Goal: Task Accomplishment & Management: Complete application form

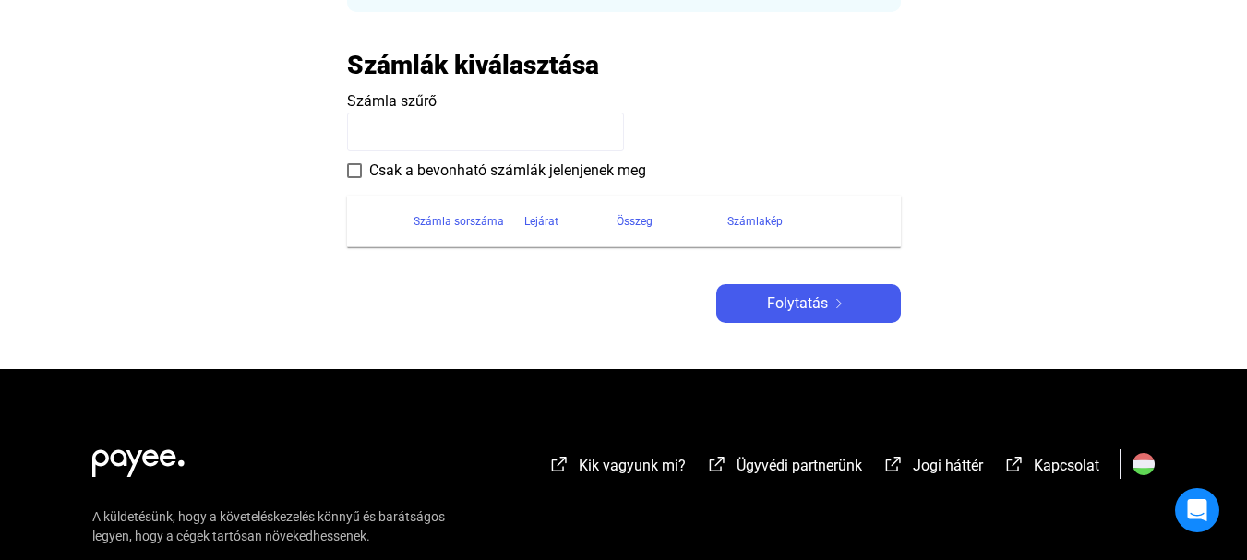
scroll to position [394, 0]
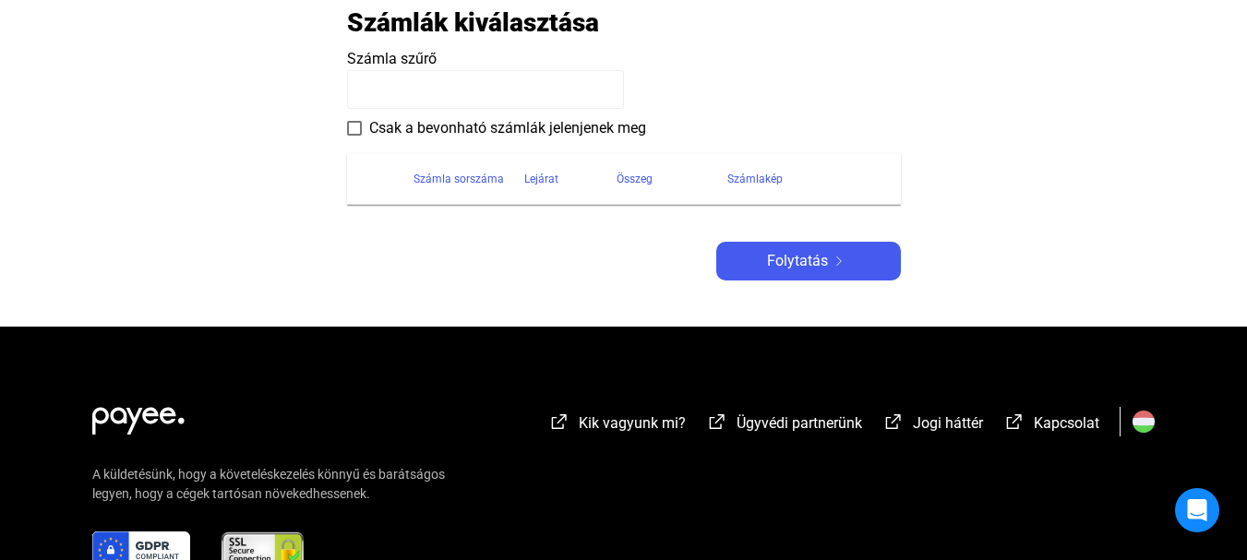
click at [344, 130] on main "Automatikusan mentve Adós adatai Adós országa 🇭🇺 [GEOGRAPHIC_DATA] ([GEOGRAPHIC…" at bounding box center [623, 35] width 1247 height 583
click at [355, 132] on span at bounding box center [354, 128] width 15 height 15
click at [776, 255] on span "Folytatás" at bounding box center [797, 261] width 61 height 22
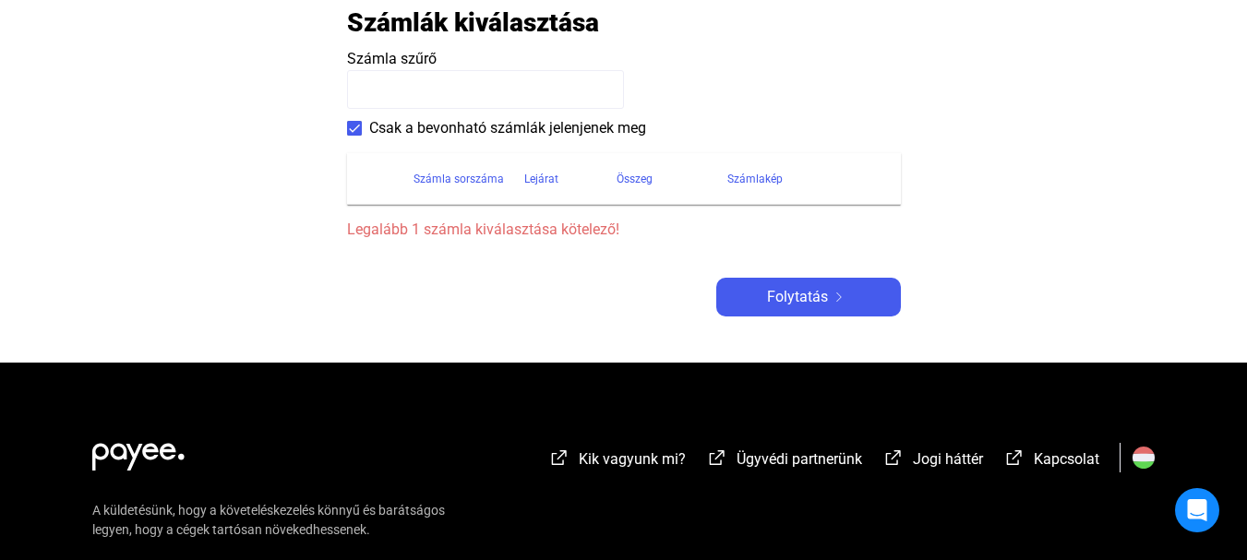
click at [426, 93] on input at bounding box center [485, 89] width 277 height 39
click at [469, 179] on div "Számla sorszáma" at bounding box center [459, 179] width 90 height 22
click at [474, 176] on div "Számla sorszáma" at bounding box center [459, 179] width 90 height 22
click at [426, 78] on input at bounding box center [485, 89] width 277 height 39
type input "*"
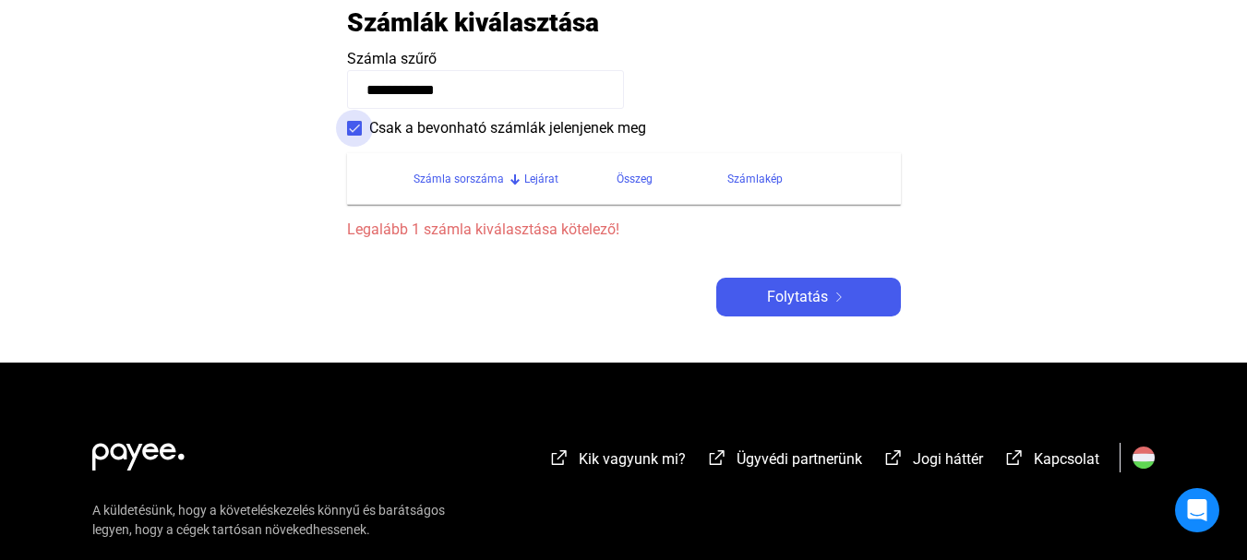
click at [354, 128] on span at bounding box center [354, 128] width 15 height 15
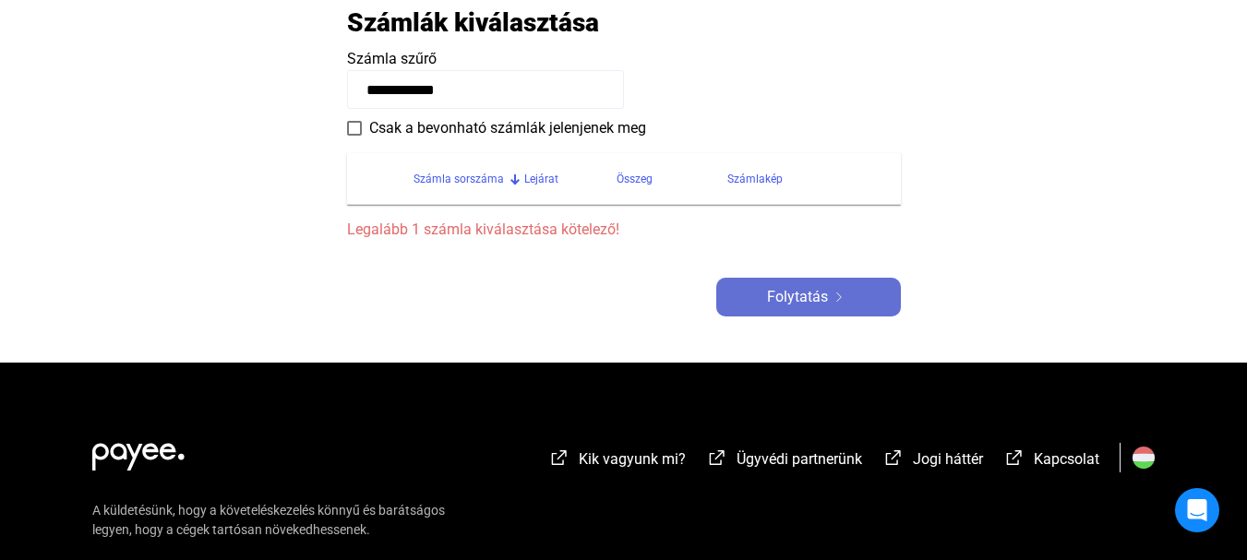
click at [809, 307] on span "Folytatás" at bounding box center [797, 297] width 61 height 22
click at [464, 175] on div "Számla sorszáma" at bounding box center [459, 179] width 90 height 22
click at [810, 293] on span "Folytatás" at bounding box center [797, 297] width 61 height 22
click at [752, 177] on div "Számlakép" at bounding box center [755, 179] width 55 height 22
click at [791, 176] on div at bounding box center [792, 177] width 6 height 6
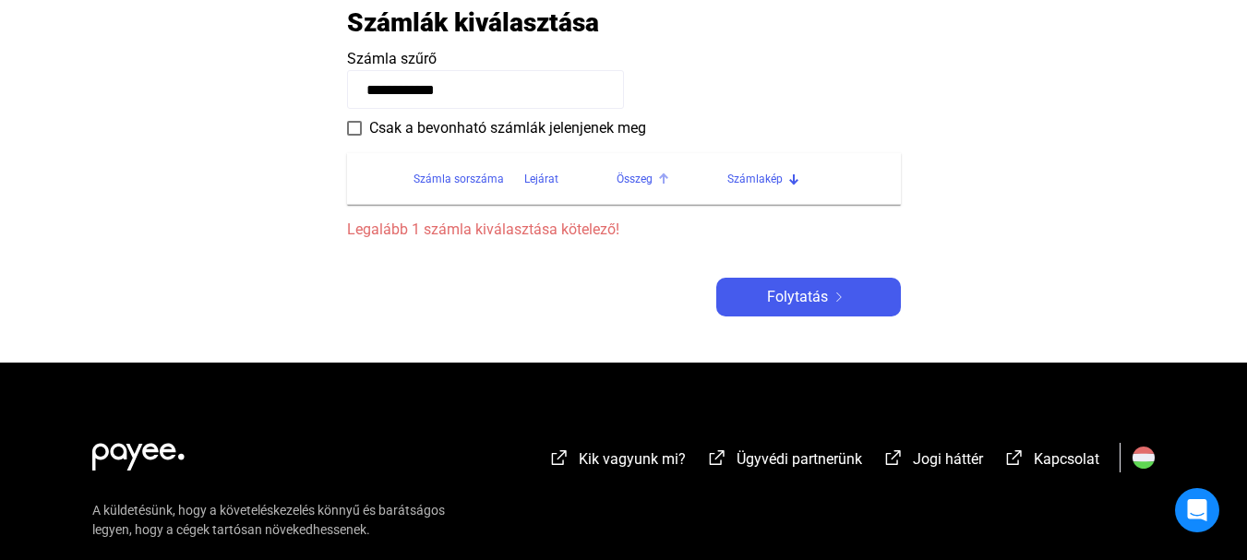
click at [635, 175] on div "Összeg" at bounding box center [635, 179] width 36 height 22
click at [535, 175] on div "Lejárat" at bounding box center [541, 179] width 34 height 22
click at [468, 180] on div "Számla sorszáma" at bounding box center [459, 179] width 90 height 22
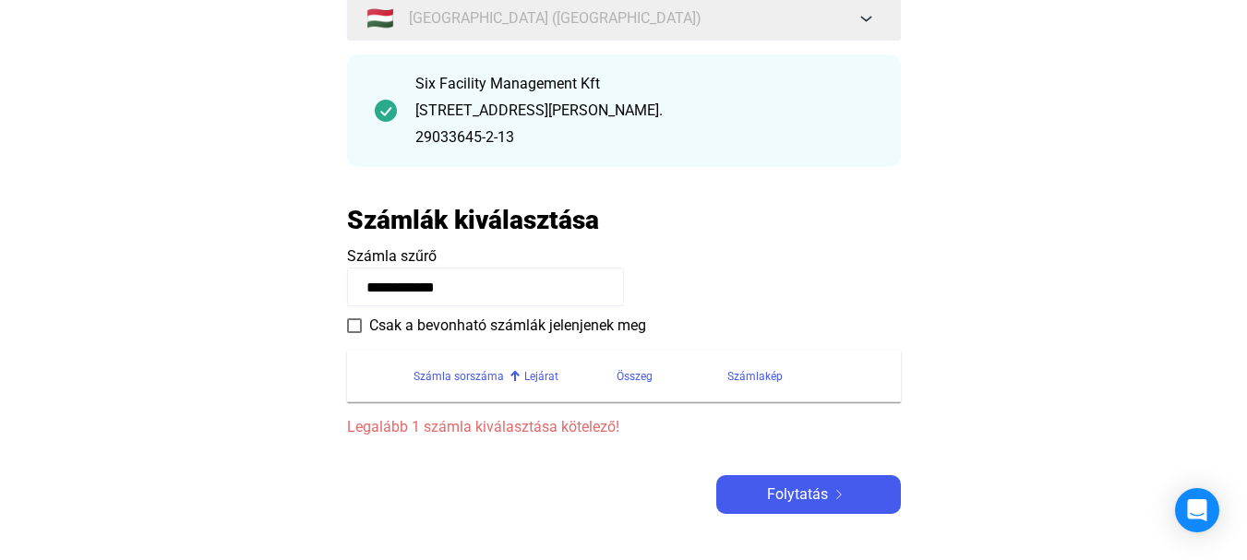
scroll to position [0, 0]
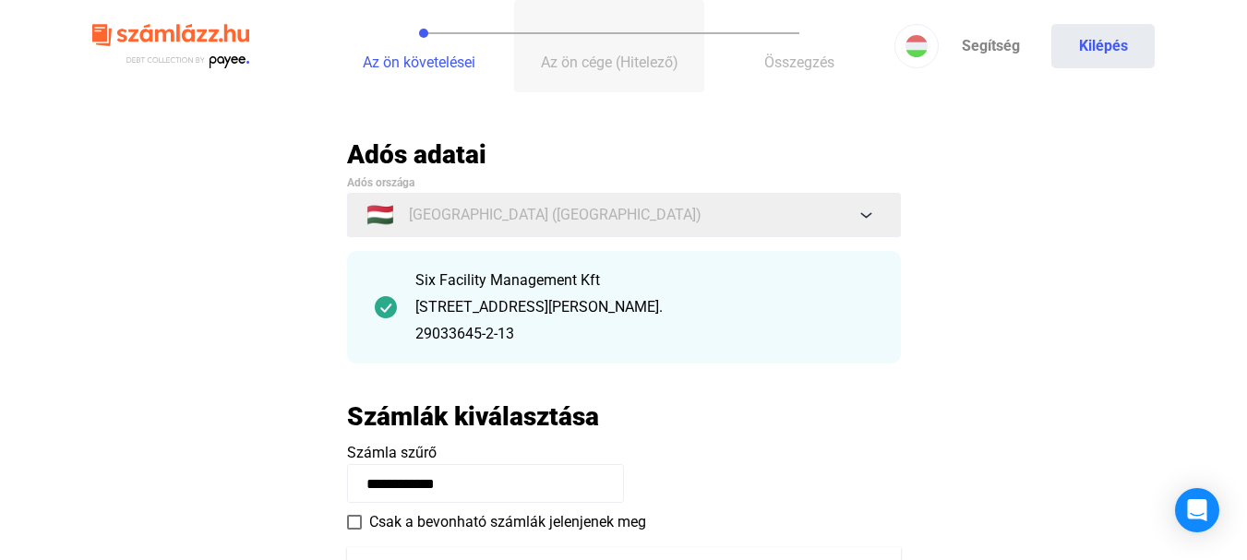
click at [601, 62] on span "Az ön cége (Hitelező)" at bounding box center [610, 63] width 138 height 18
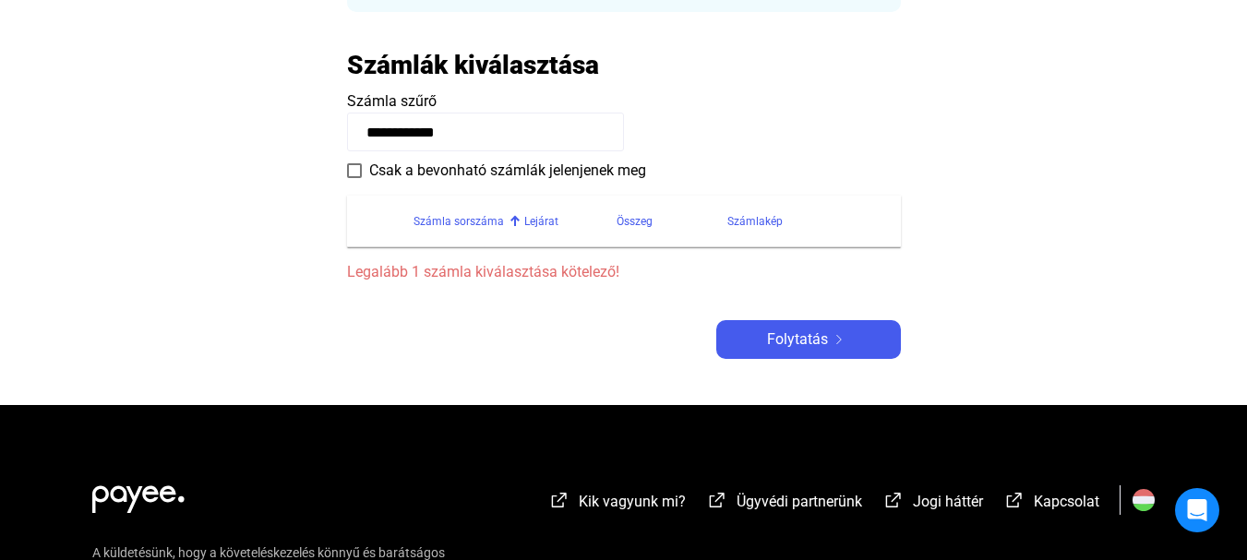
scroll to position [394, 0]
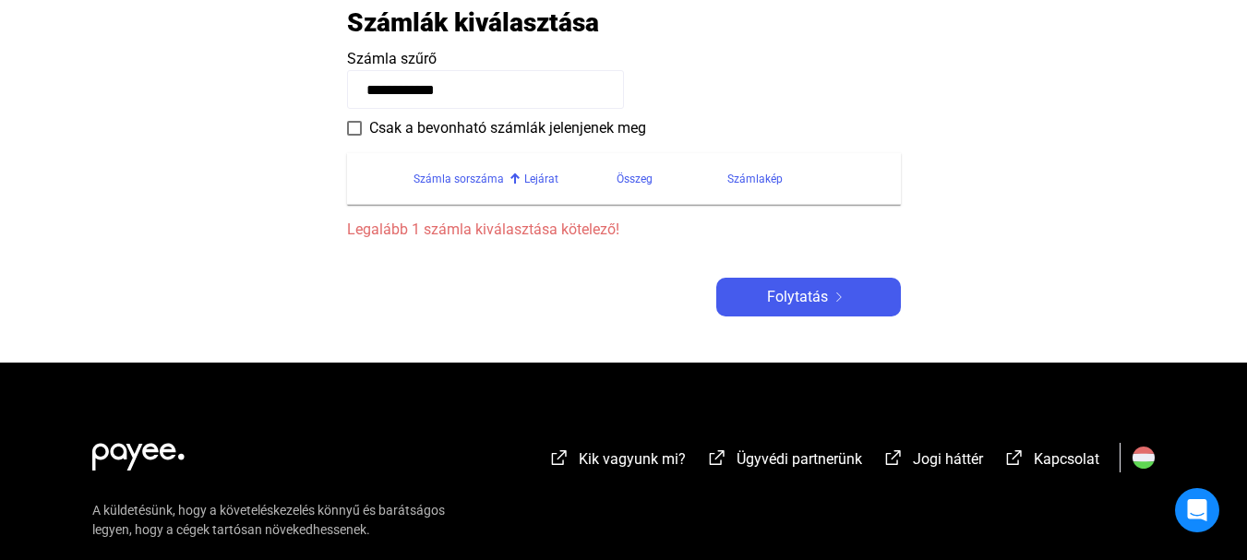
click at [474, 180] on div "Számla sorszáma" at bounding box center [459, 179] width 90 height 22
click at [480, 89] on input "**********" at bounding box center [485, 89] width 277 height 39
type input "*"
click at [355, 130] on span at bounding box center [354, 128] width 15 height 15
click at [409, 86] on input at bounding box center [485, 89] width 277 height 39
